Goal: Transaction & Acquisition: Purchase product/service

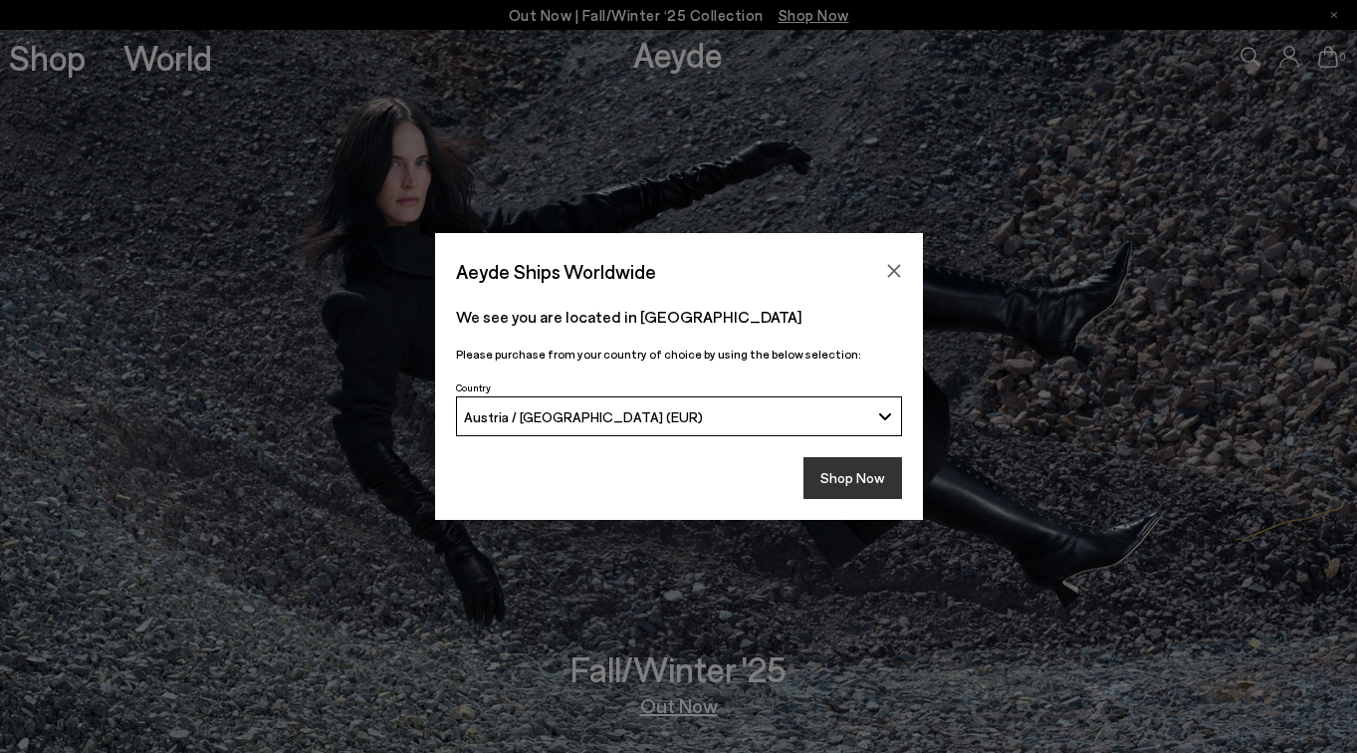
click at [856, 473] on button "Shop Now" at bounding box center [852, 478] width 99 height 42
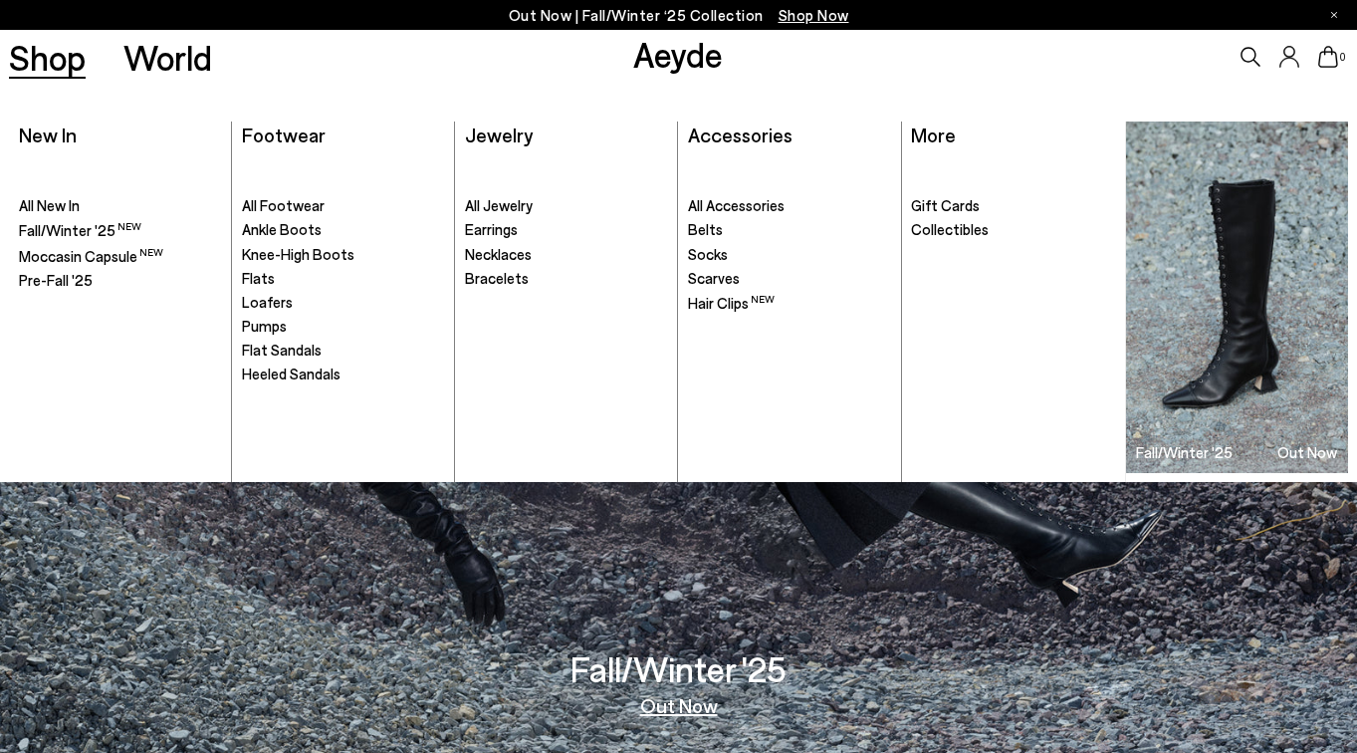
click at [33, 59] on link "Shop" at bounding box center [47, 57] width 77 height 35
